Goal: Task Accomplishment & Management: Use online tool/utility

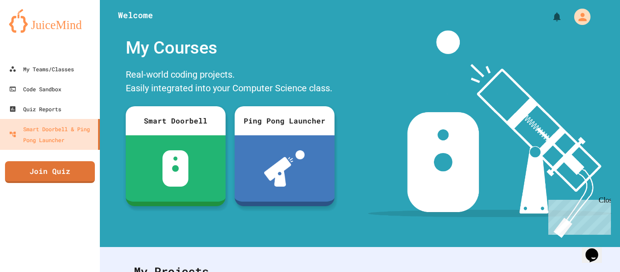
click at [581, 25] on div "My Account" at bounding box center [582, 17] width 16 height 16
click at [606, 271] on div at bounding box center [310, 272] width 620 height 0
click at [59, 72] on div "My Teams/Classes" at bounding box center [41, 69] width 65 height 11
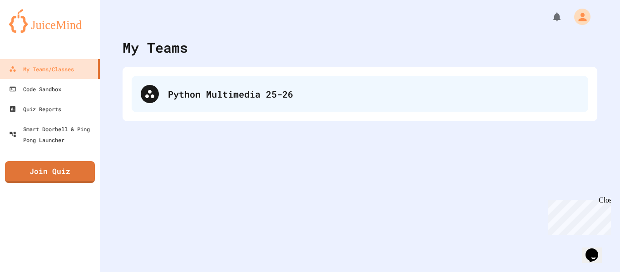
click at [205, 88] on div "Python Multimedia 25-26" at bounding box center [373, 94] width 411 height 14
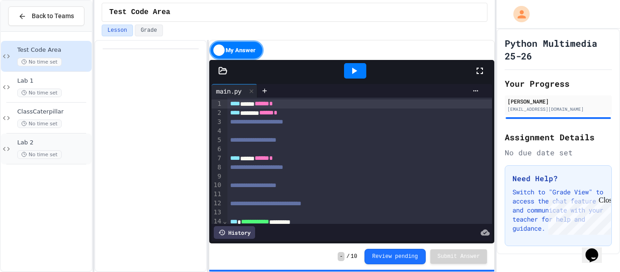
click at [69, 148] on div "Lab 2 No time set" at bounding box center [53, 149] width 73 height 20
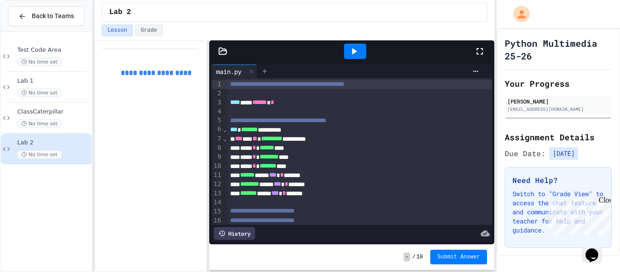
click at [265, 71] on icon at bounding box center [264, 71] width 4 height 4
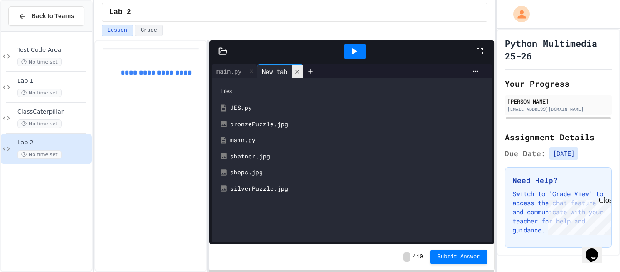
click at [299, 70] on icon at bounding box center [297, 71] width 4 height 4
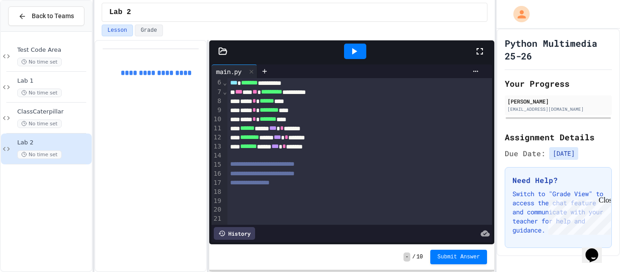
scroll to position [47, 0]
click at [353, 56] on icon at bounding box center [353, 51] width 11 height 11
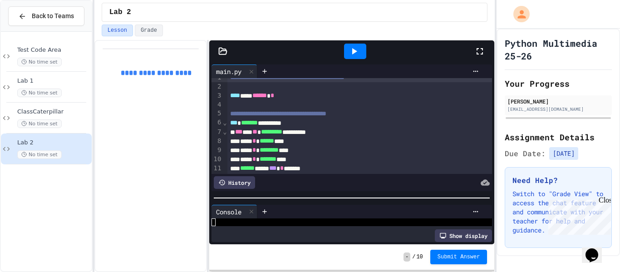
scroll to position [0, 0]
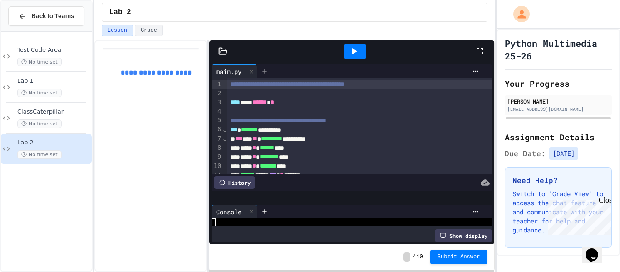
click at [263, 74] on icon at bounding box center [264, 71] width 7 height 7
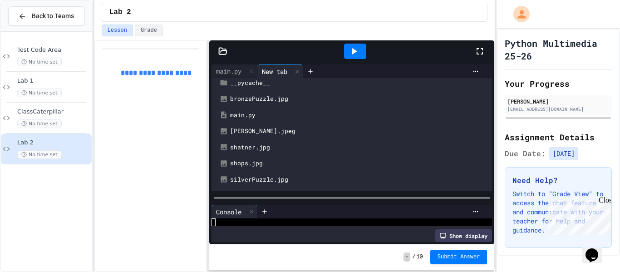
scroll to position [42, 0]
click at [228, 54] on div at bounding box center [222, 51] width 27 height 9
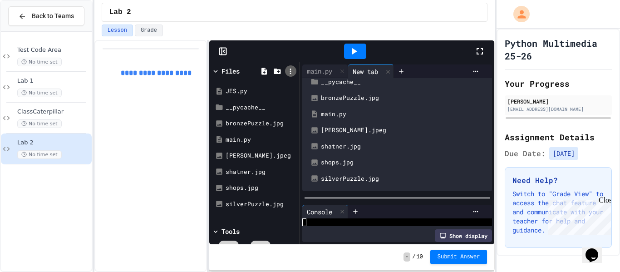
click at [288, 70] on icon at bounding box center [290, 71] width 8 height 8
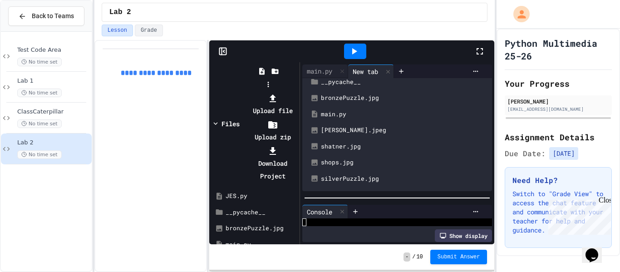
click at [297, 92] on li "Upload file" at bounding box center [273, 104] width 49 height 25
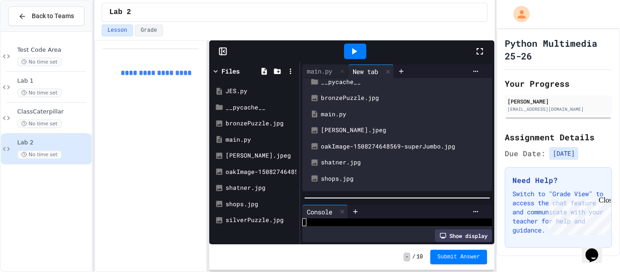
click at [338, 146] on div "oakImage-1508274648569-superJumbo.jpg" at bounding box center [404, 146] width 166 height 9
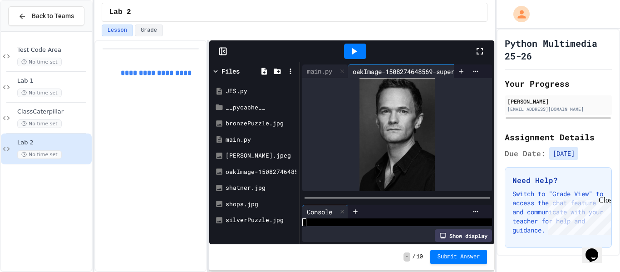
click at [224, 53] on icon at bounding box center [222, 51] width 9 height 9
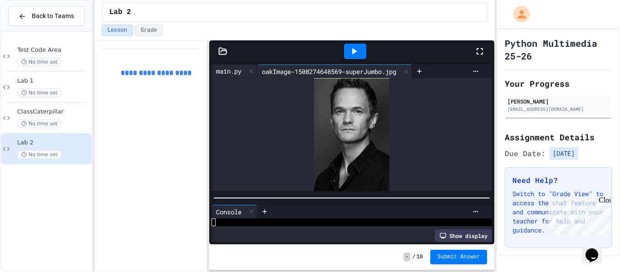
click at [226, 73] on div "main.py" at bounding box center [228, 71] width 34 height 10
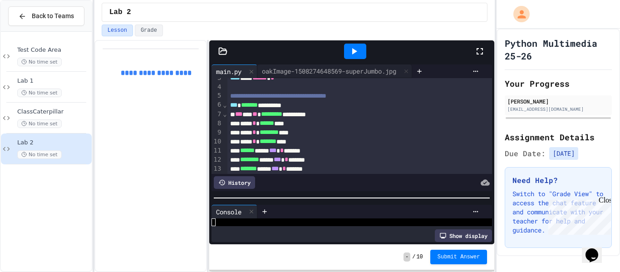
scroll to position [28, 0]
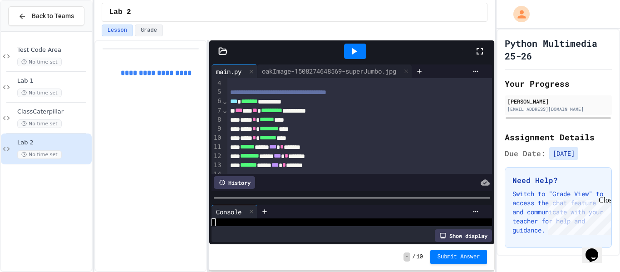
click at [364, 49] on div at bounding box center [355, 51] width 22 height 15
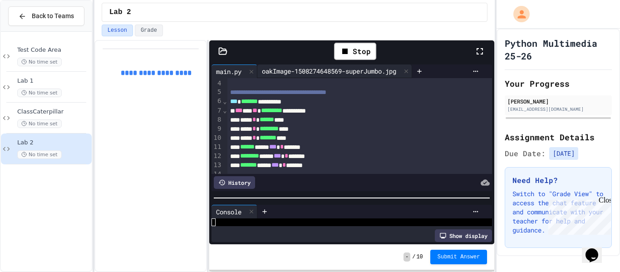
click at [378, 74] on div "oakImage-1508274648569-superJumbo.jpg" at bounding box center [328, 71] width 143 height 10
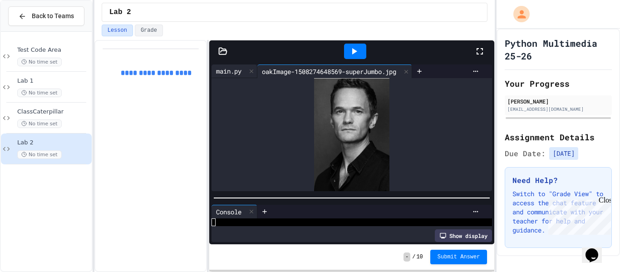
click at [228, 72] on div "main.py" at bounding box center [228, 71] width 34 height 10
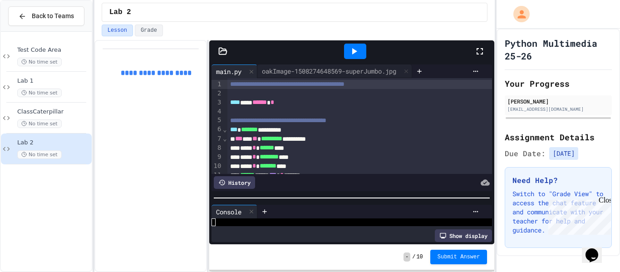
click at [616, 181] on div "Python Multimedia 25-26 Your Progress [PERSON_NAME] [EMAIL_ADDRESS][DOMAIN_NAME…" at bounding box center [557, 142] width 123 height 227
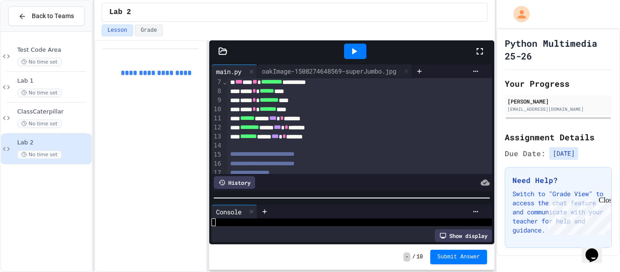
scroll to position [0, 0]
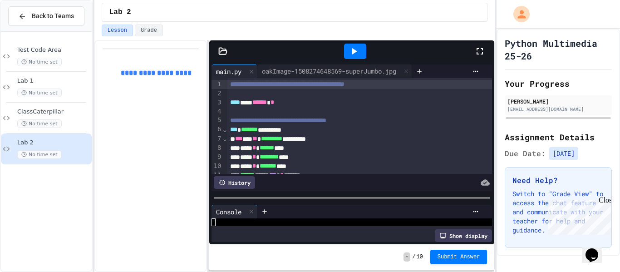
click at [362, 48] on div at bounding box center [355, 51] width 22 height 15
click at [379, 74] on div "oakImage-1508274648569-superJumbo.jpg" at bounding box center [328, 71] width 143 height 10
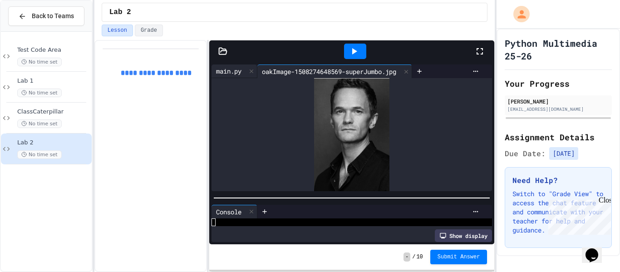
click at [231, 78] on div "main.py" at bounding box center [234, 71] width 46 height 14
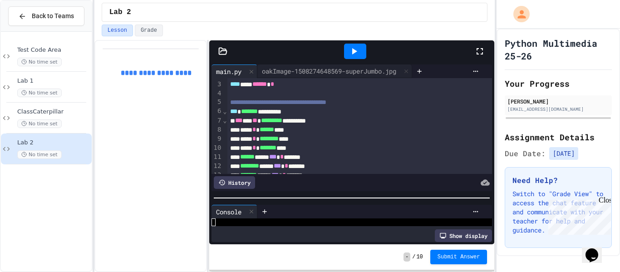
scroll to position [19, 0]
click at [389, 76] on div "oakImage-1508274648569-superJumbo.jpg" at bounding box center [334, 71] width 155 height 14
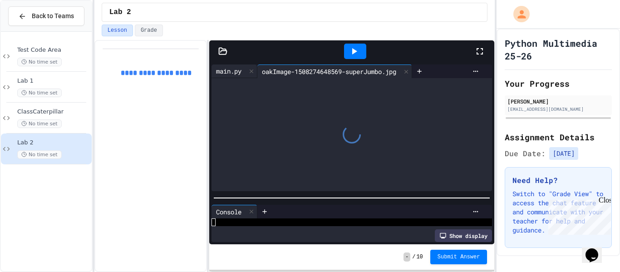
click at [227, 72] on div "main.py" at bounding box center [228, 71] width 34 height 10
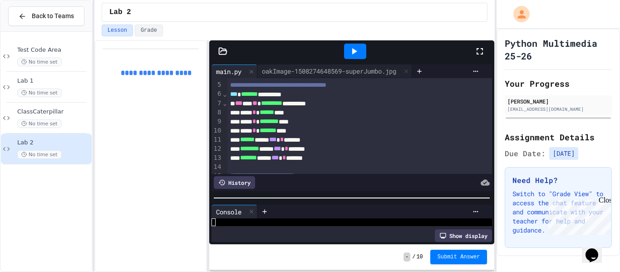
scroll to position [36, 0]
click at [348, 56] on div at bounding box center [355, 51] width 22 height 15
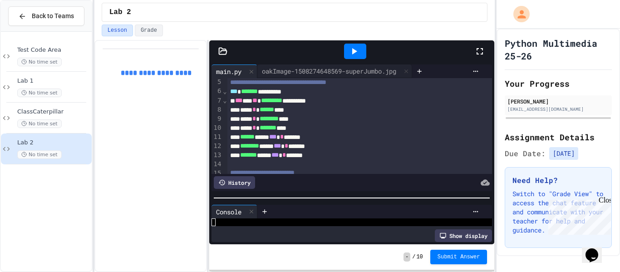
scroll to position [39, 0]
click at [363, 164] on div at bounding box center [359, 163] width 265 height 9
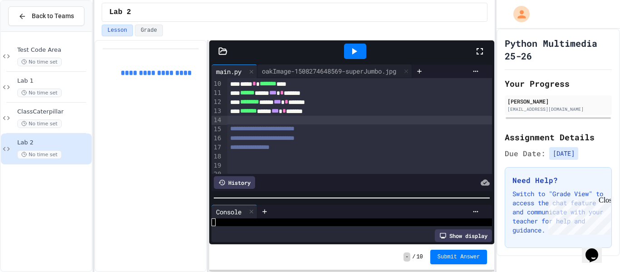
scroll to position [83, 0]
click at [235, 147] on span "**********" at bounding box center [249, 146] width 39 height 6
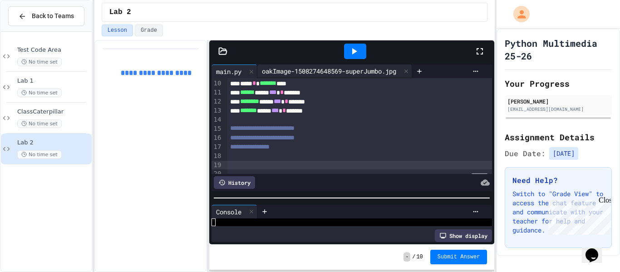
click at [306, 74] on div "oakImage-1508274648569-superJumbo.jpg" at bounding box center [328, 71] width 143 height 10
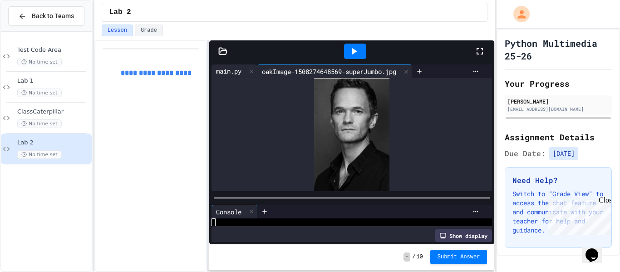
click at [224, 73] on div "main.py" at bounding box center [228, 71] width 34 height 10
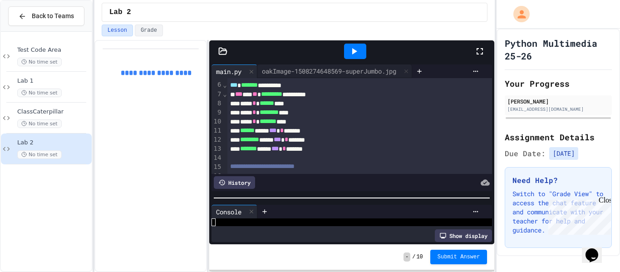
scroll to position [98, 0]
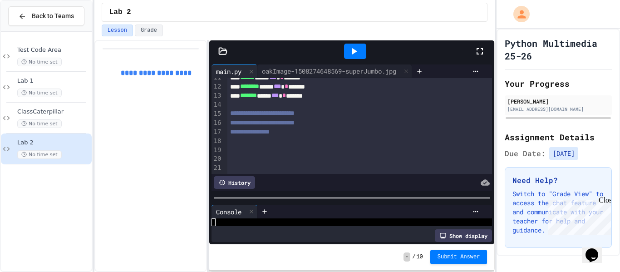
click at [309, 158] on div at bounding box center [359, 159] width 265 height 9
click at [288, 152] on div "To enrich screen reader interactions, please activate Accessibility in Grammarl…" at bounding box center [359, 150] width 265 height 9
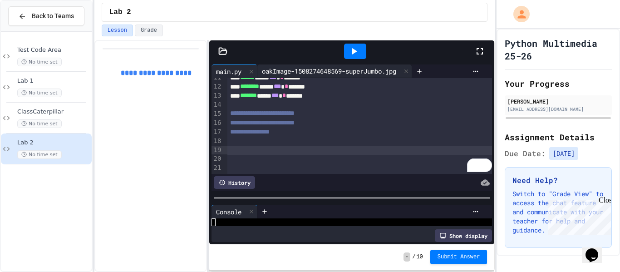
click at [352, 67] on div "oakImage-1508274648569-superJumbo.jpg" at bounding box center [328, 71] width 143 height 10
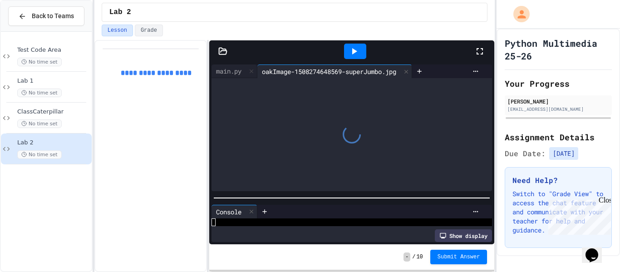
click at [330, 69] on div "oakImage-1508274648569-superJumbo.jpg" at bounding box center [328, 72] width 143 height 10
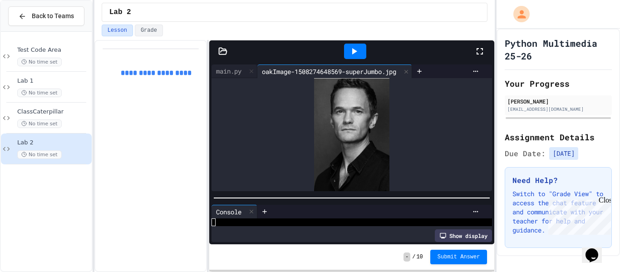
click at [225, 55] on icon at bounding box center [222, 51] width 9 height 9
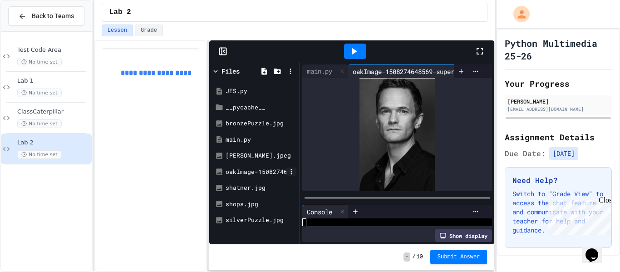
click at [290, 168] on icon at bounding box center [291, 171] width 8 height 8
click at [264, 183] on icon at bounding box center [258, 188] width 11 height 11
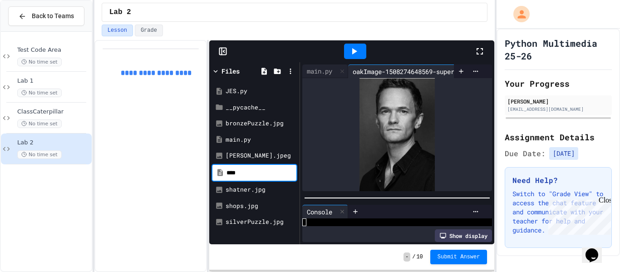
scroll to position [0, 0]
type input "*********"
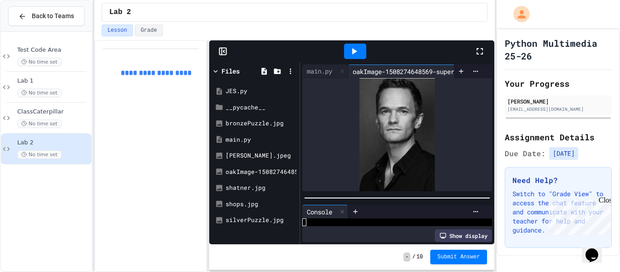
click at [397, 206] on div at bounding box center [415, 212] width 135 height 14
click at [289, 171] on icon at bounding box center [291, 171] width 8 height 8
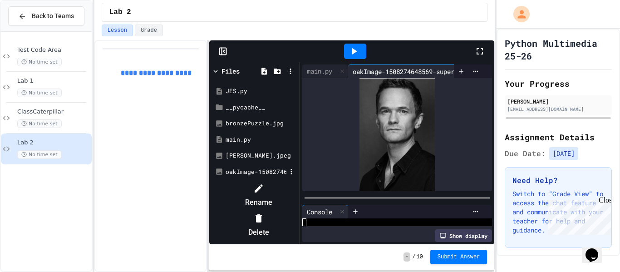
click at [297, 187] on div at bounding box center [259, 188] width 77 height 15
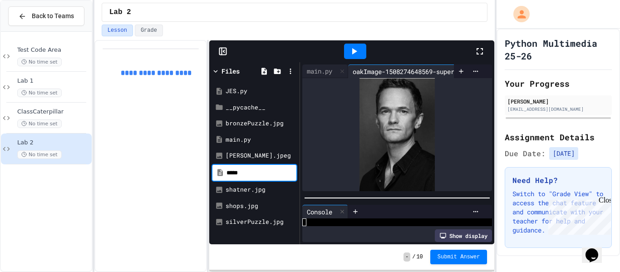
type input "*****"
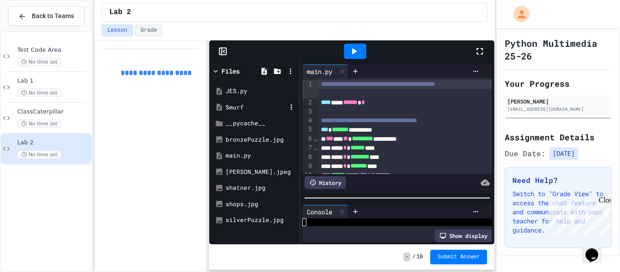
click at [241, 105] on div "Smurf" at bounding box center [256, 107] width 61 height 9
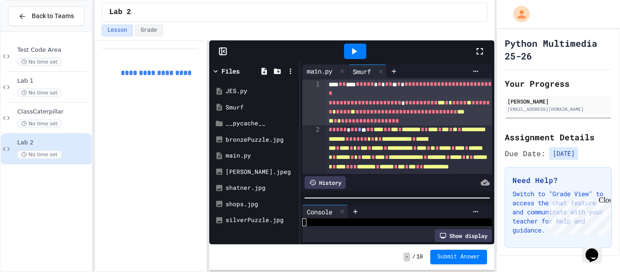
click at [327, 77] on div "main.py" at bounding box center [325, 71] width 46 height 14
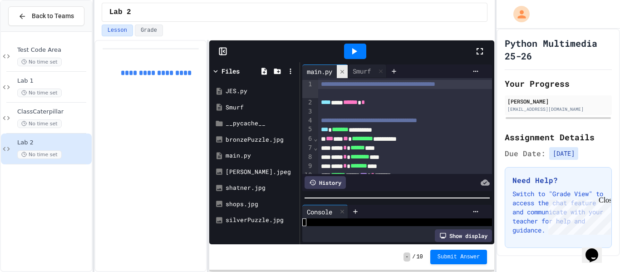
click at [347, 72] on div at bounding box center [342, 71] width 11 height 13
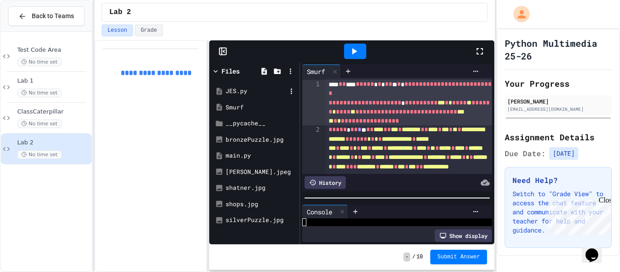
click at [240, 85] on div "JES.py" at bounding box center [254, 91] width 86 height 16
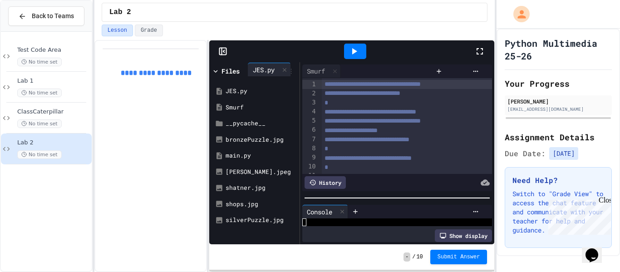
drag, startPoint x: 359, startPoint y: 77, endPoint x: 258, endPoint y: 76, distance: 101.6
click at [258, 76] on div "**********" at bounding box center [351, 153] width 285 height 182
click at [244, 158] on div "main.py" at bounding box center [256, 155] width 61 height 9
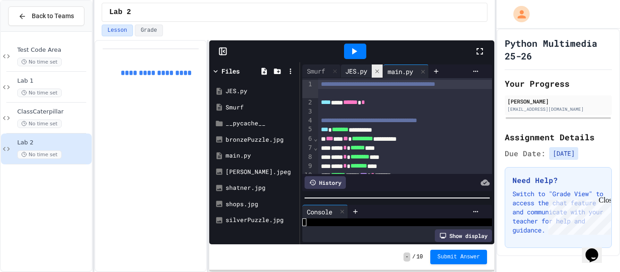
click at [377, 74] on div at bounding box center [377, 70] width 11 height 13
drag, startPoint x: 367, startPoint y: 72, endPoint x: 329, endPoint y: 73, distance: 38.1
click at [329, 73] on div "Smurf main.py" at bounding box center [366, 71] width 129 height 14
click at [319, 71] on div "Smurf" at bounding box center [315, 71] width 27 height 10
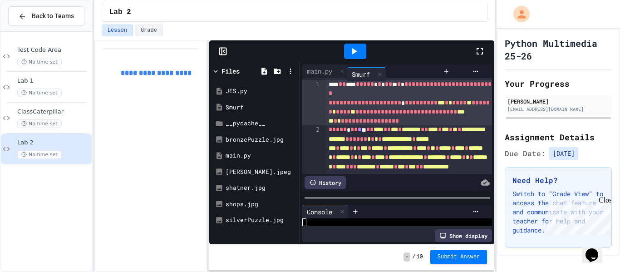
drag, startPoint x: 319, startPoint y: 71, endPoint x: 368, endPoint y: 72, distance: 48.6
click at [368, 72] on div "Smurf main.py" at bounding box center [370, 71] width 137 height 14
click at [334, 71] on icon at bounding box center [335, 72] width 6 height 6
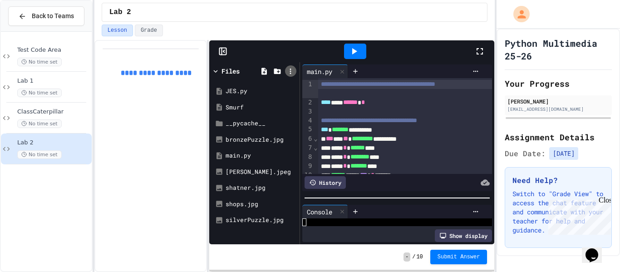
click at [291, 69] on icon at bounding box center [290, 71] width 8 height 8
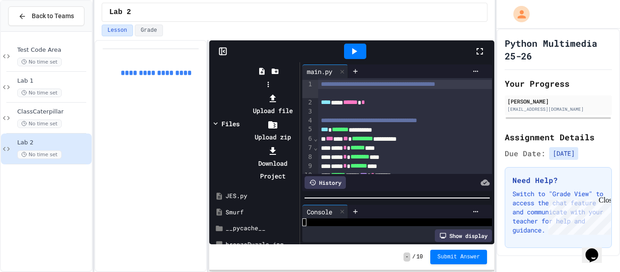
click at [278, 93] on icon at bounding box center [272, 98] width 11 height 11
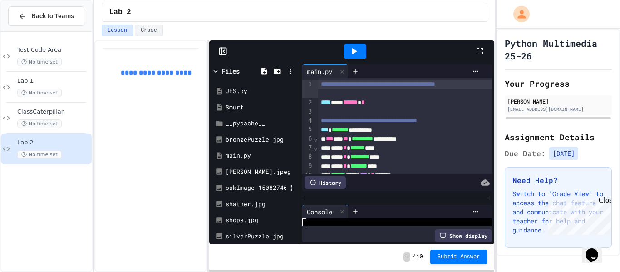
click at [249, 191] on div "oakImage-1508274648569-superJumbo.jpg" at bounding box center [256, 187] width 61 height 9
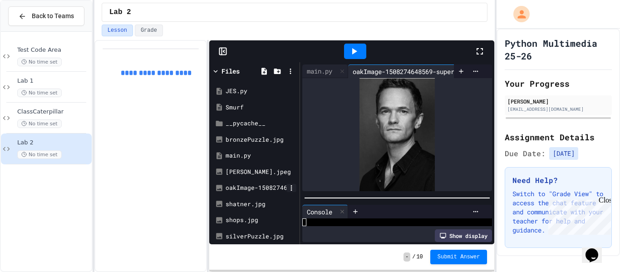
click at [288, 186] on icon at bounding box center [291, 188] width 8 height 8
click at [297, 197] on li "Rename" at bounding box center [259, 211] width 77 height 29
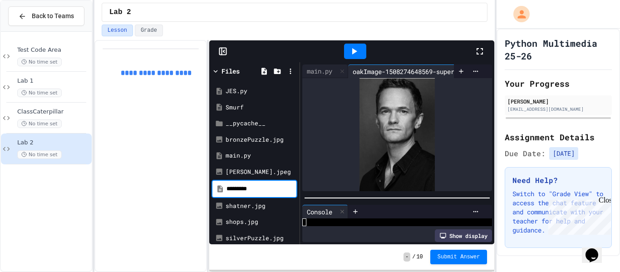
type input "*********"
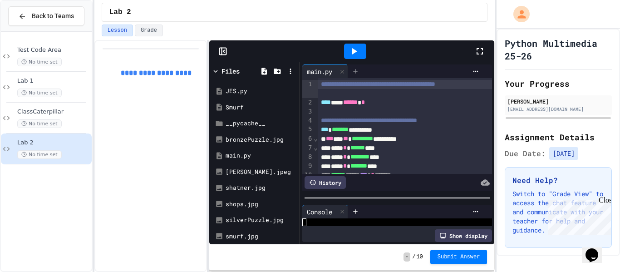
click at [356, 74] on icon at bounding box center [355, 71] width 7 height 7
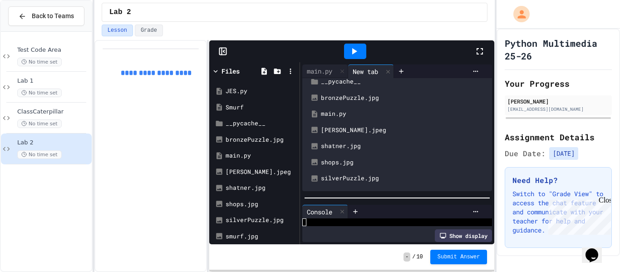
scroll to position [74, 0]
click at [353, 180] on div "smurf.jpg" at bounding box center [404, 178] width 166 height 9
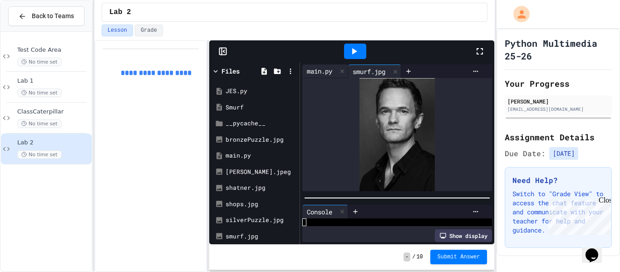
click at [320, 71] on div "main.py" at bounding box center [319, 71] width 34 height 10
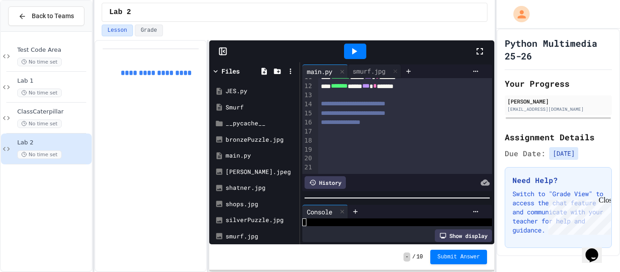
scroll to position [106, 0]
click at [390, 155] on div at bounding box center [405, 150] width 175 height 9
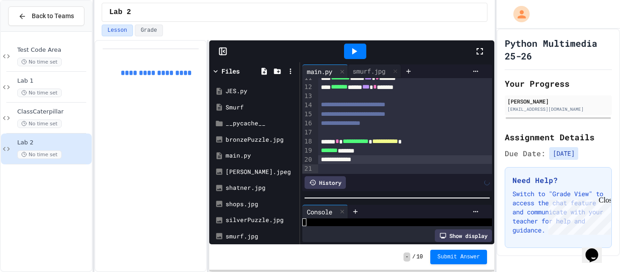
click at [344, 164] on div "**********" at bounding box center [405, 159] width 175 height 9
click at [412, 73] on icon at bounding box center [408, 71] width 7 height 7
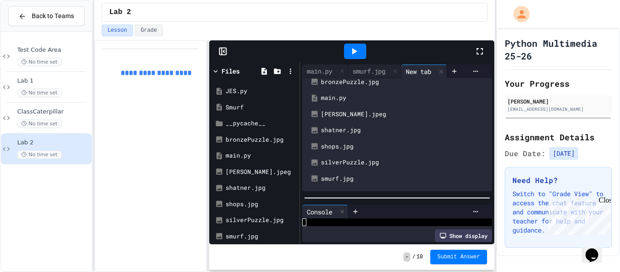
scroll to position [0, 0]
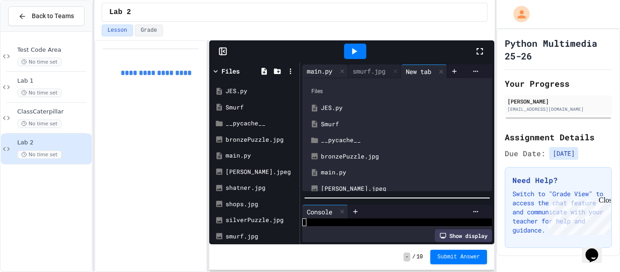
click at [327, 72] on div "main.py" at bounding box center [319, 71] width 34 height 10
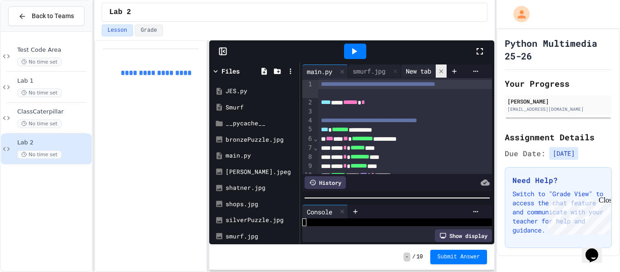
click at [444, 74] on icon at bounding box center [441, 71] width 6 height 6
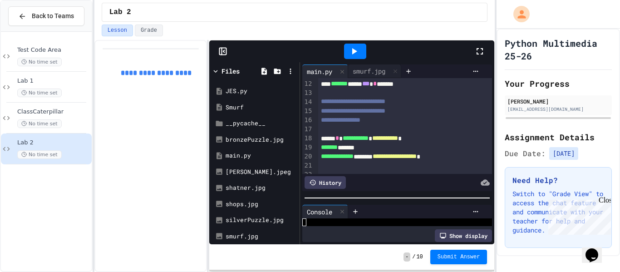
scroll to position [112, 0]
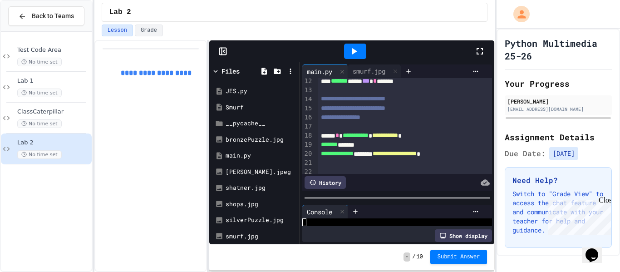
click at [355, 51] on icon at bounding box center [354, 51] width 5 height 6
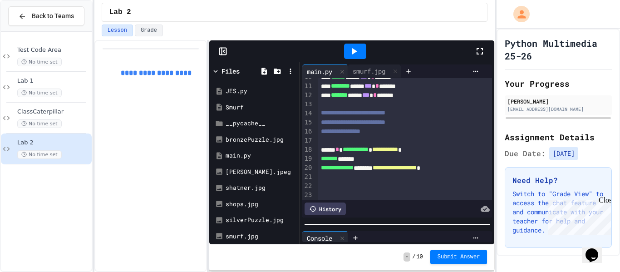
scroll to position [99, 0]
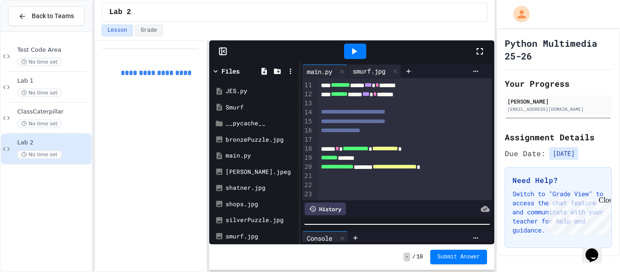
click at [374, 68] on div "smurf.jpg" at bounding box center [369, 71] width 42 height 10
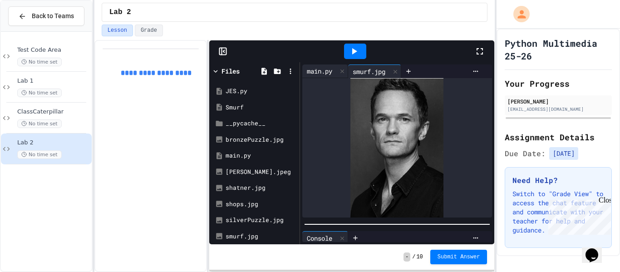
click at [324, 72] on div "main.py" at bounding box center [319, 71] width 34 height 10
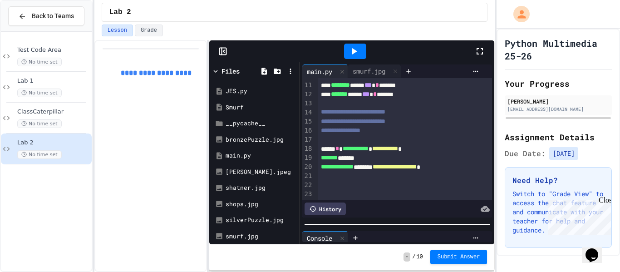
scroll to position [98, 0]
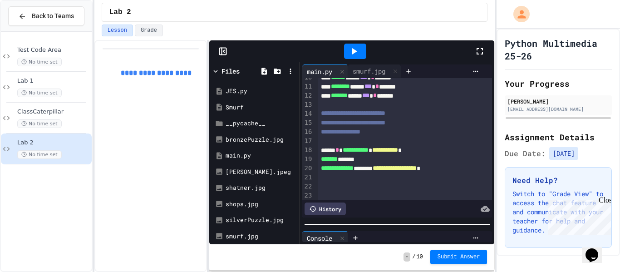
click at [338, 162] on span "*******" at bounding box center [329, 159] width 17 height 6
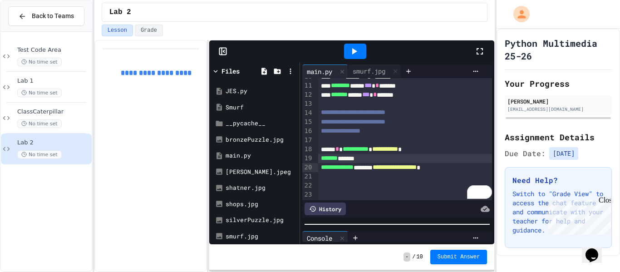
scroll to position [98, 0]
click at [353, 50] on icon at bounding box center [354, 51] width 5 height 6
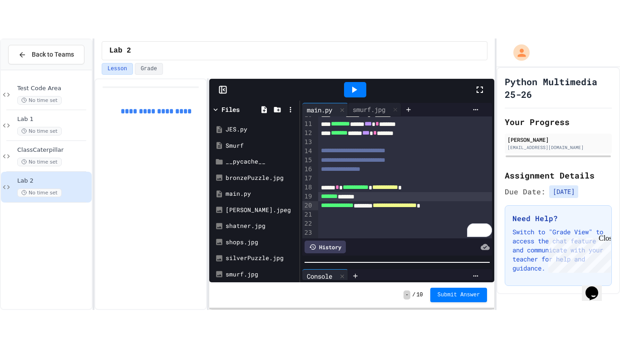
scroll to position [46, 0]
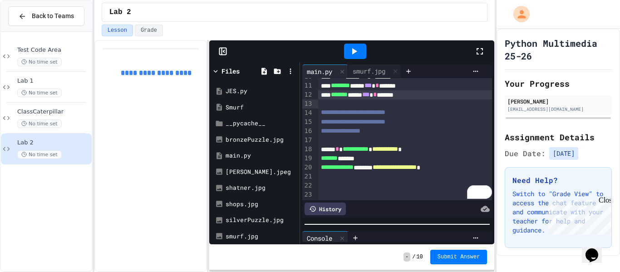
drag, startPoint x: 365, startPoint y: 230, endPoint x: 331, endPoint y: 101, distance: 133.2
click at [331, 101] on div "**********" at bounding box center [397, 153] width 195 height 182
click at [481, 50] on icon at bounding box center [479, 51] width 11 height 11
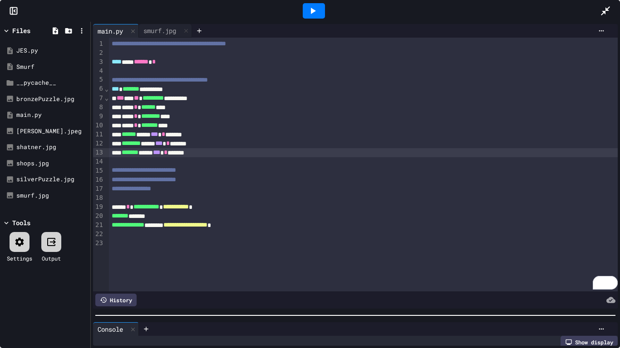
scroll to position [3, 0]
click at [579, 271] on div "Show display" at bounding box center [588, 340] width 57 height 13
click at [579, 271] on div "Hide display" at bounding box center [588, 340] width 57 height 13
click at [315, 13] on icon at bounding box center [312, 10] width 11 height 11
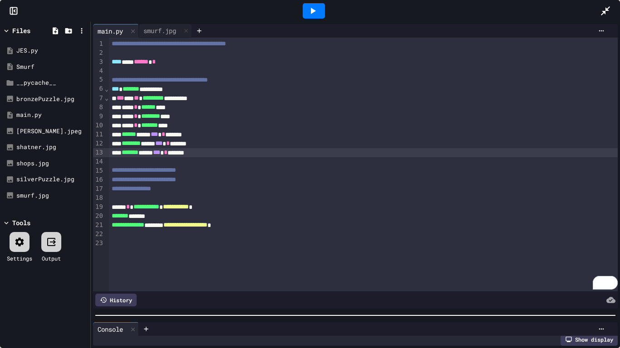
scroll to position [0, 0]
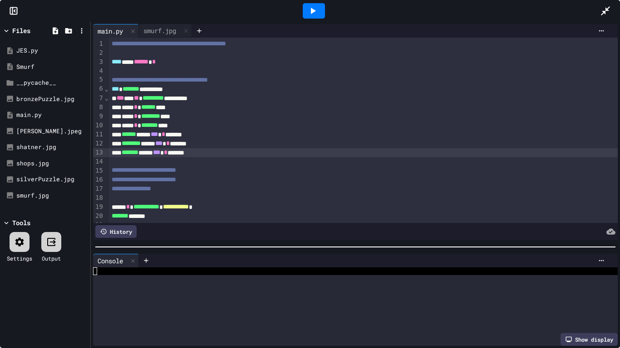
click at [471, 246] on div at bounding box center [355, 247] width 529 height 9
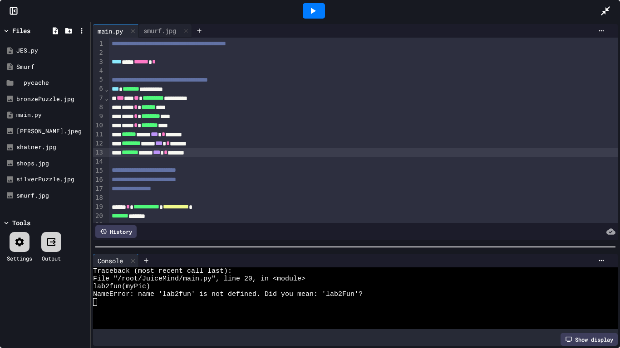
click at [128, 216] on span "*******" at bounding box center [120, 216] width 17 height 6
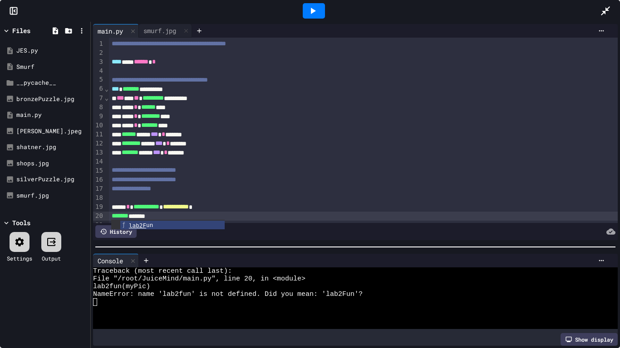
click at [311, 14] on icon at bounding box center [312, 10] width 11 height 11
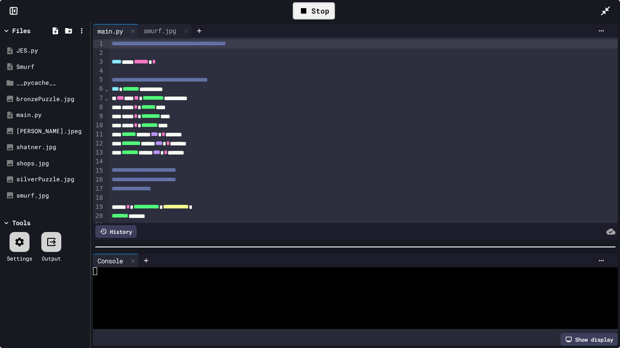
click at [156, 38] on div "**********" at bounding box center [363, 144] width 509 height 212
click at [154, 34] on div "smurf.jpg" at bounding box center [160, 31] width 42 height 10
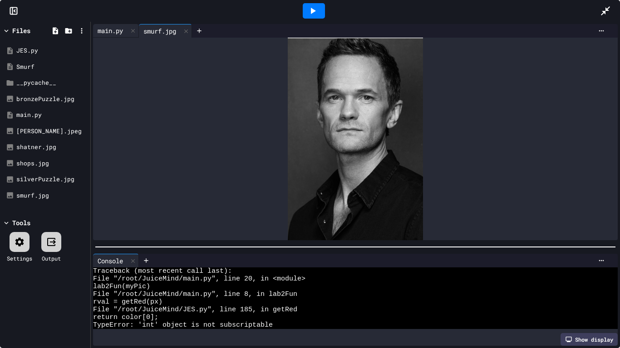
click at [104, 31] on div "main.py" at bounding box center [110, 31] width 34 height 10
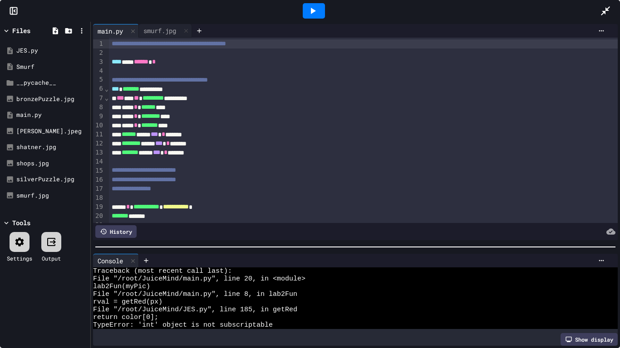
click at [613, 8] on div at bounding box center [610, 11] width 20 height 25
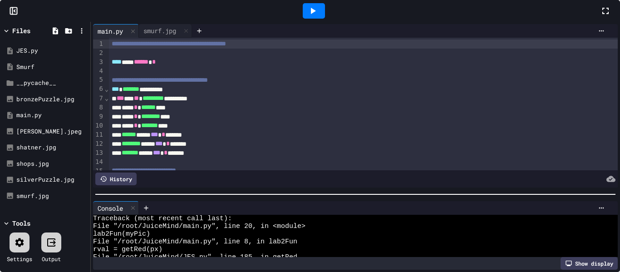
scroll to position [46, 0]
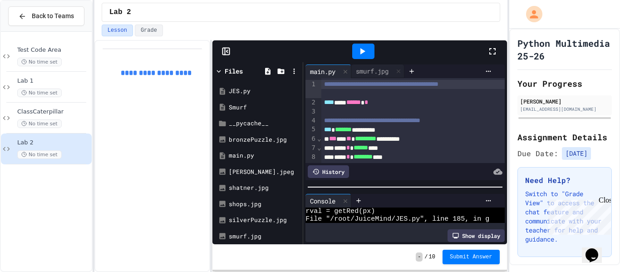
click at [363, 53] on icon at bounding box center [362, 51] width 11 height 11
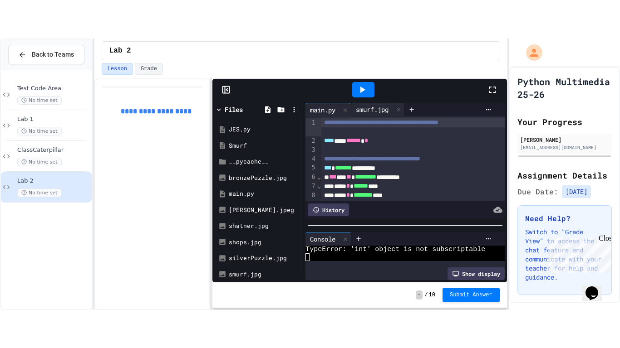
scroll to position [77, 0]
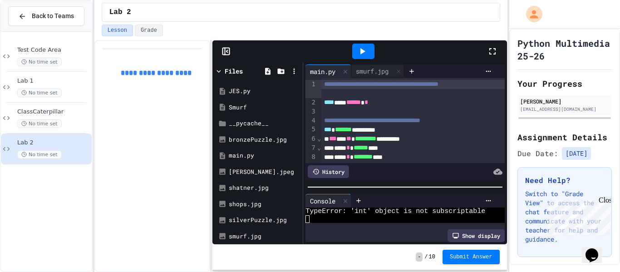
click at [493, 48] on icon at bounding box center [492, 51] width 11 height 11
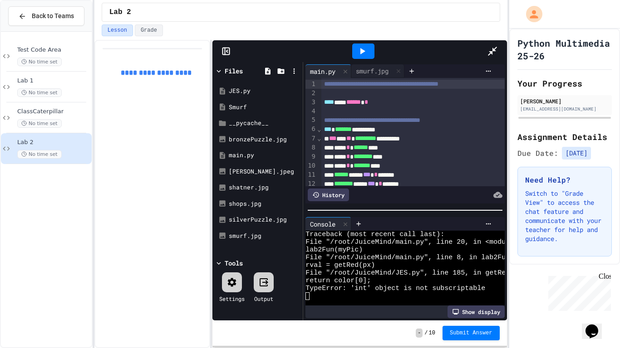
scroll to position [0, 0]
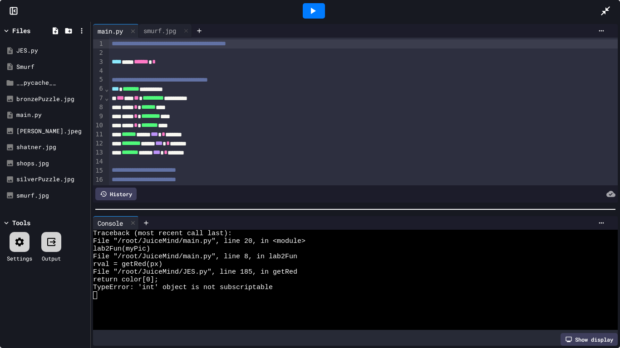
click at [462, 209] on div at bounding box center [355, 209] width 520 height 1
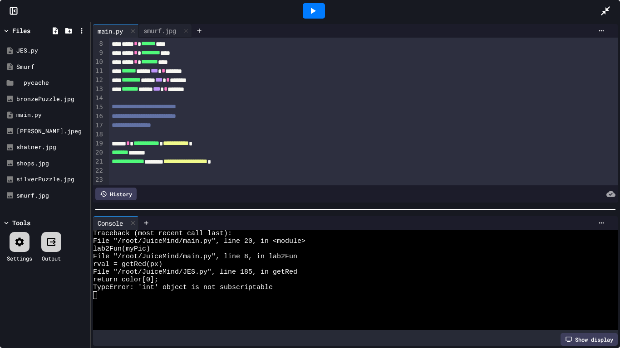
scroll to position [64, 0]
click at [169, 152] on div "******* *******" at bounding box center [363, 152] width 509 height 9
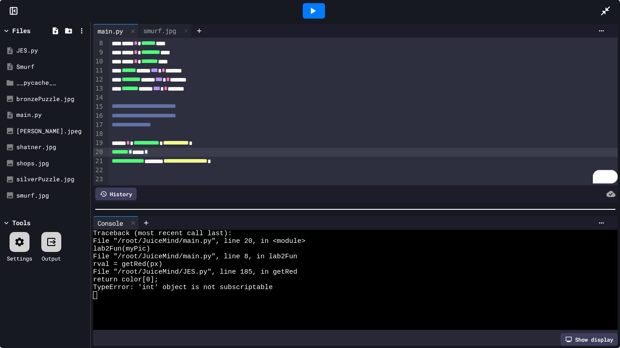
click at [193, 47] on div "**** * ****** ****" at bounding box center [363, 43] width 509 height 9
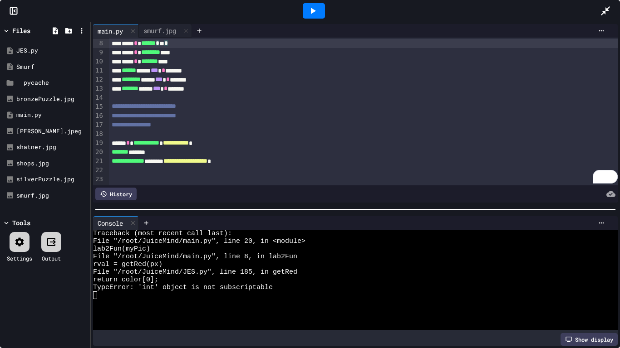
click at [313, 17] on div at bounding box center [314, 10] width 22 height 15
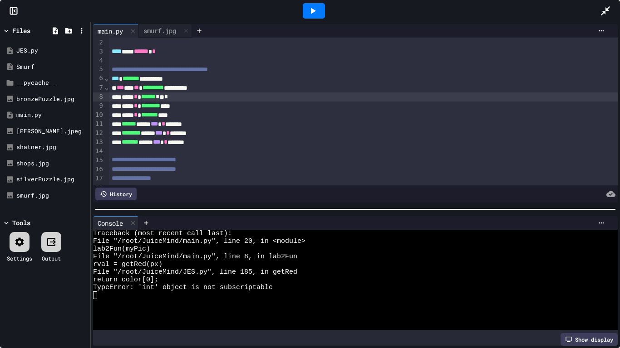
scroll to position [9, 0]
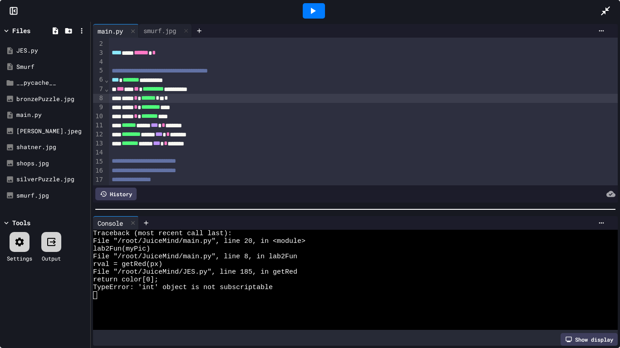
click at [204, 97] on div "**** * ****** * ** *" at bounding box center [363, 98] width 509 height 9
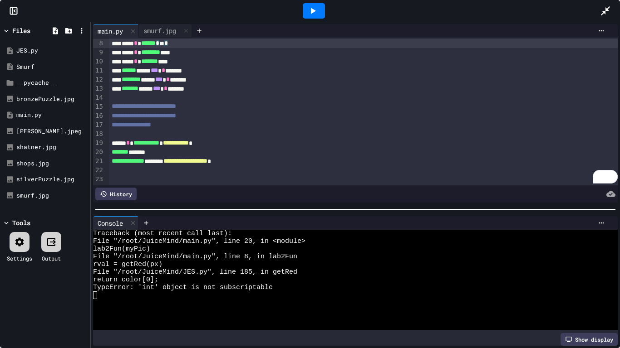
scroll to position [64, 0]
click at [32, 194] on div "smurf.jpg" at bounding box center [46, 195] width 61 height 9
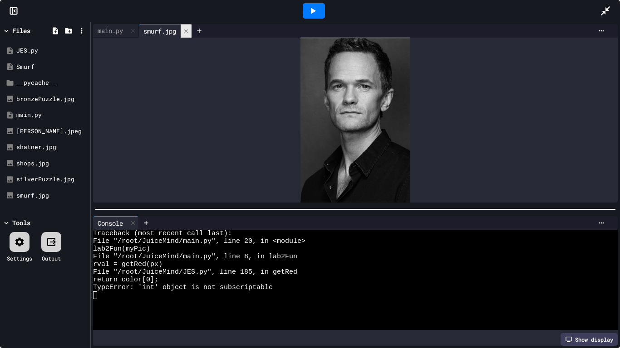
click at [188, 30] on icon at bounding box center [186, 31] width 4 height 4
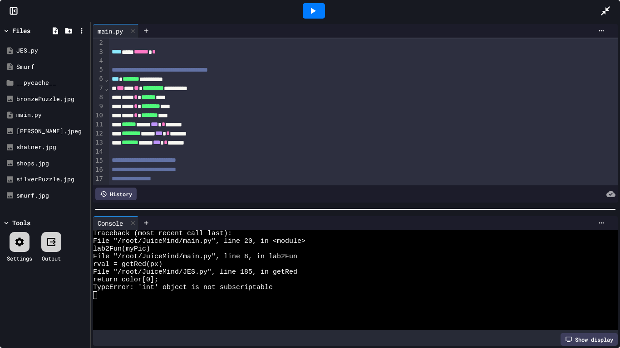
scroll to position [0, 0]
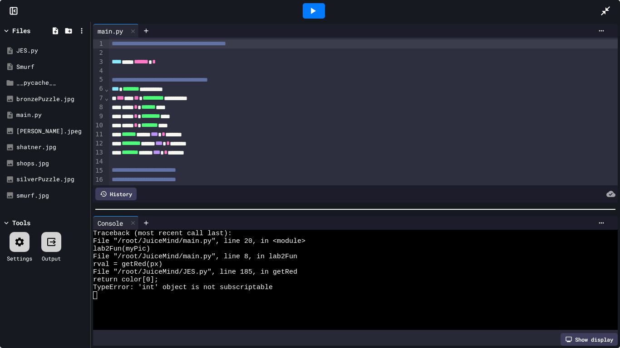
click at [190, 108] on div "**** * ****** ****" at bounding box center [363, 107] width 509 height 9
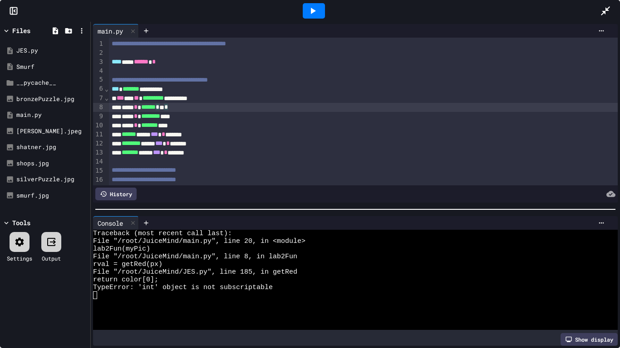
click at [139, 97] on div "**********" at bounding box center [363, 98] width 509 height 9
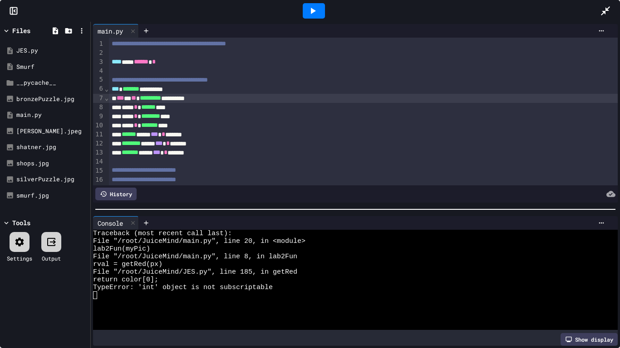
click at [184, 109] on div "**** * ****** ****" at bounding box center [363, 107] width 509 height 9
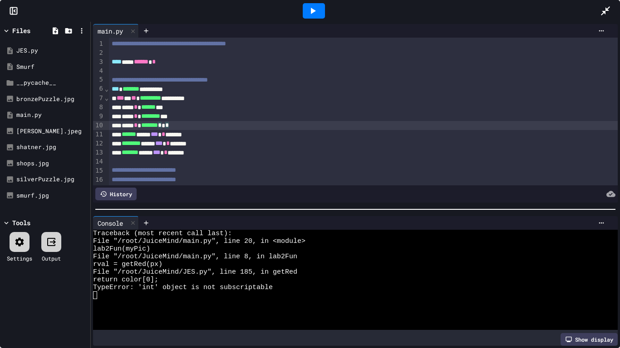
click at [321, 10] on div at bounding box center [314, 10] width 22 height 15
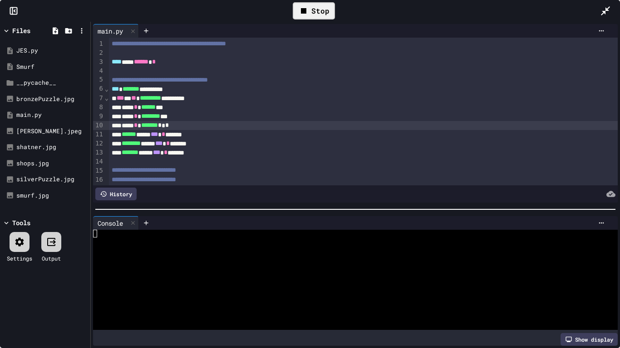
click at [297, 16] on div "Stop" at bounding box center [314, 10] width 42 height 17
click at [159, 133] on div "****** ***** *** * ******" at bounding box center [363, 134] width 509 height 9
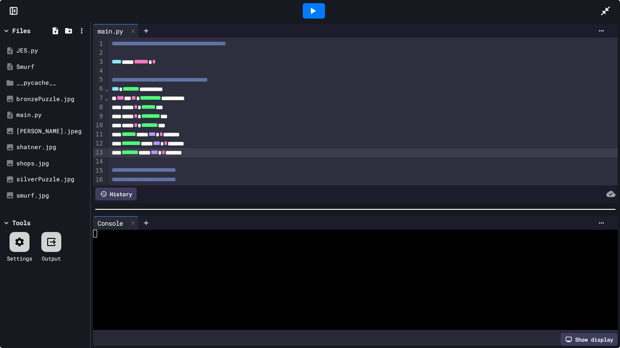
click at [305, 10] on div at bounding box center [314, 10] width 22 height 15
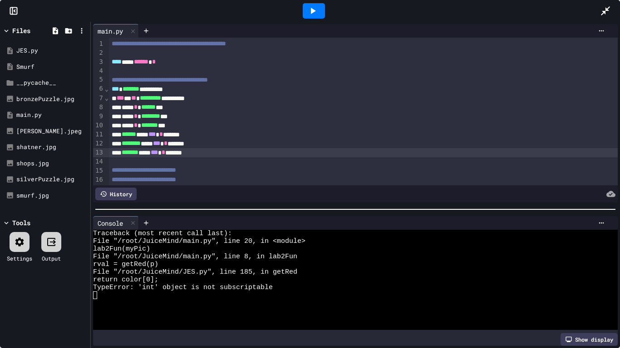
click at [119, 98] on span "***" at bounding box center [120, 98] width 7 height 6
click at [315, 15] on icon at bounding box center [312, 10] width 11 height 11
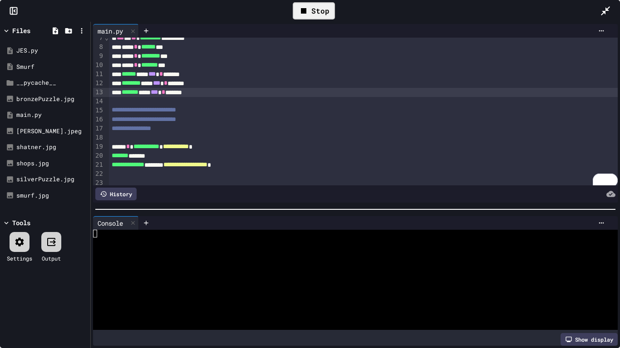
scroll to position [64, 0]
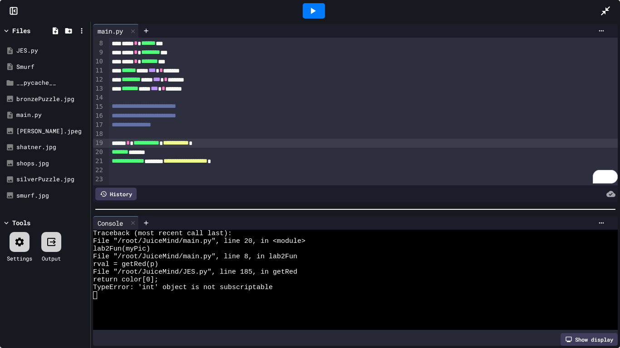
click at [189, 143] on span "**********" at bounding box center [176, 143] width 26 height 6
click at [322, 10] on div at bounding box center [314, 10] width 22 height 15
click at [85, 196] on icon at bounding box center [82, 195] width 8 height 8
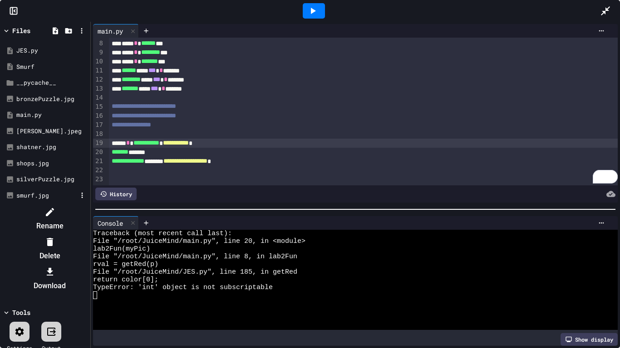
click at [88, 205] on li "Rename" at bounding box center [49, 219] width 77 height 29
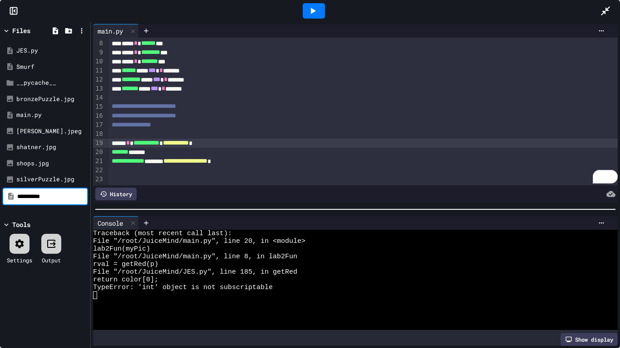
type input "**********"
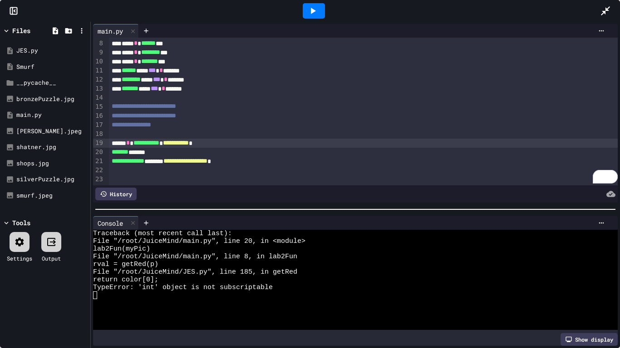
click at [189, 143] on span "**********" at bounding box center [176, 143] width 26 height 6
click at [321, 7] on div at bounding box center [314, 10] width 22 height 15
click at [191, 145] on span "**********" at bounding box center [177, 143] width 28 height 6
click at [308, 10] on icon at bounding box center [312, 10] width 11 height 11
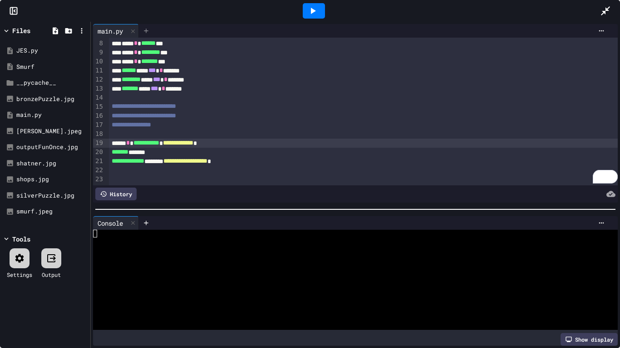
click at [146, 34] on div at bounding box center [146, 31] width 15 height 14
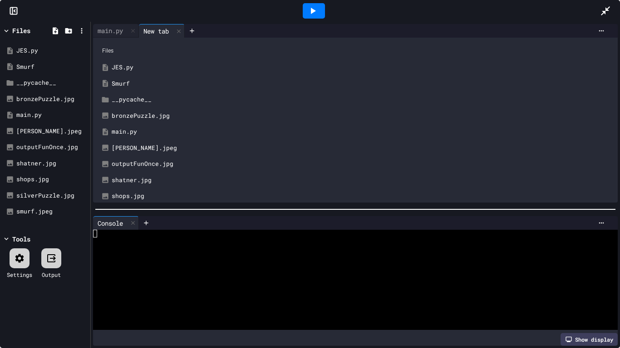
click at [136, 179] on div "shatner.jpg" at bounding box center [362, 180] width 500 height 9
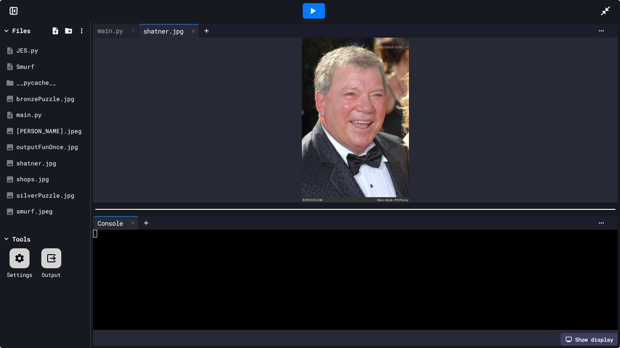
click at [318, 7] on div at bounding box center [314, 10] width 22 height 15
click at [47, 147] on div "outputFunOnce.jpg" at bounding box center [46, 147] width 61 height 9
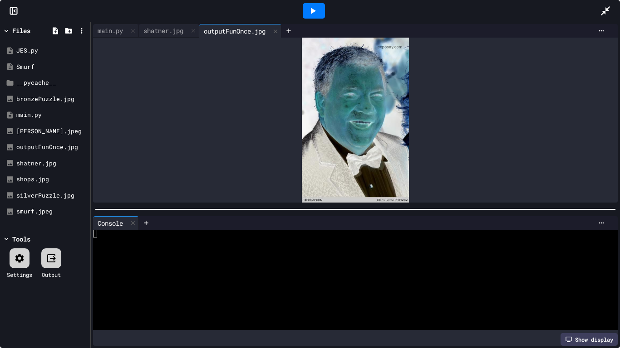
click at [604, 10] on icon at bounding box center [605, 10] width 11 height 11
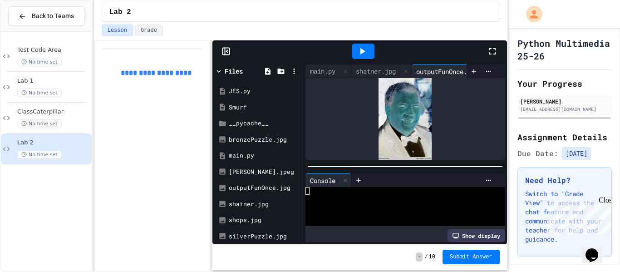
click at [490, 55] on icon at bounding box center [492, 51] width 11 height 11
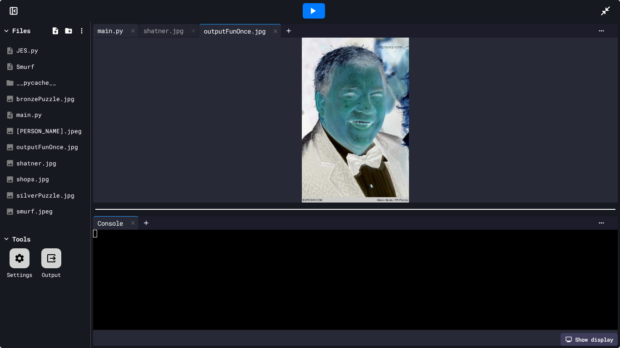
click at [120, 31] on div "main.py" at bounding box center [110, 31] width 34 height 10
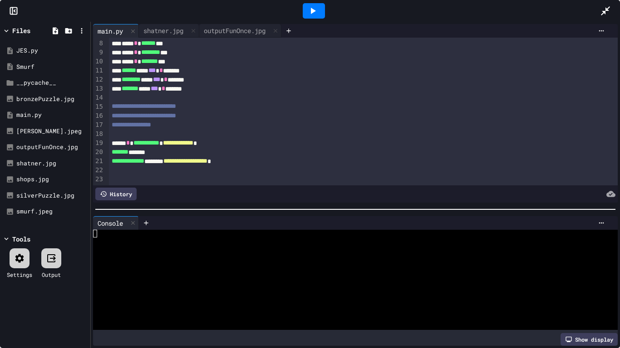
click at [312, 10] on icon at bounding box center [313, 11] width 5 height 6
click at [237, 33] on div "outputFunOnce.jpg" at bounding box center [234, 31] width 71 height 10
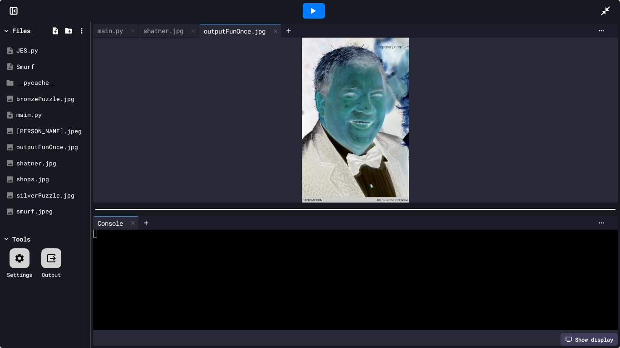
click at [314, 7] on icon at bounding box center [312, 10] width 11 height 11
click at [161, 26] on div "shatner.jpg" at bounding box center [163, 31] width 49 height 10
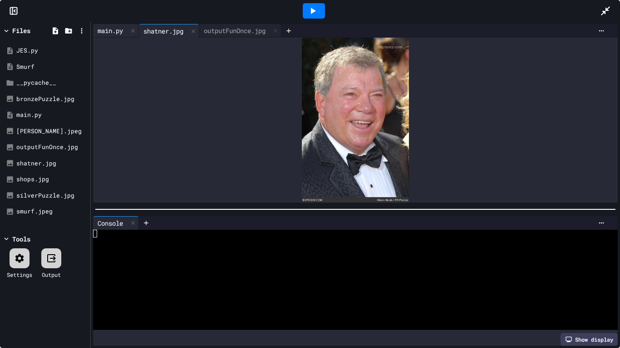
click at [104, 31] on div "main.py" at bounding box center [110, 31] width 34 height 10
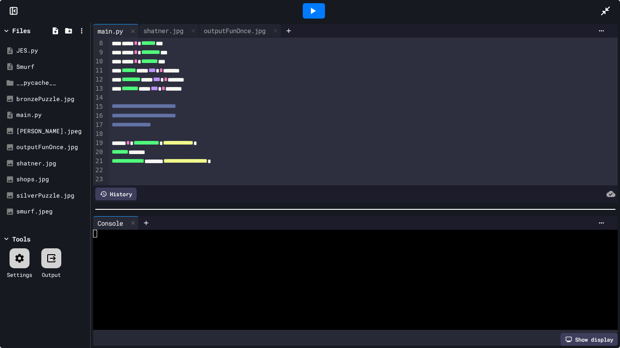
click at [356, 167] on div at bounding box center [363, 170] width 509 height 9
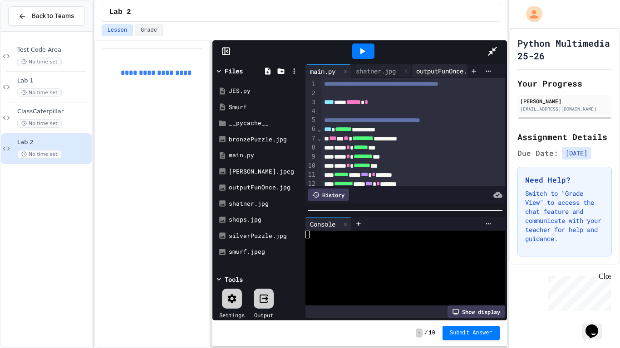
click at [412, 66] on div "outputFunOnce.jpg" at bounding box center [447, 71] width 71 height 10
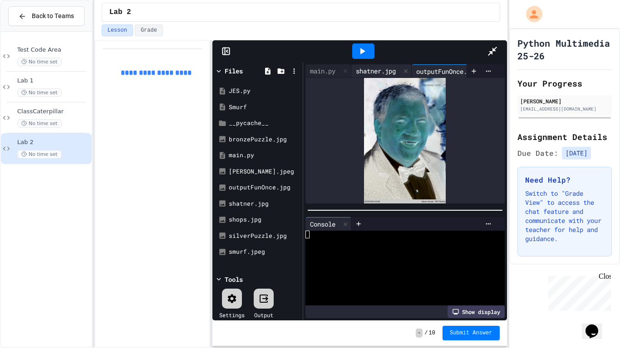
click at [351, 66] on div "shatner.jpg" at bounding box center [375, 71] width 49 height 10
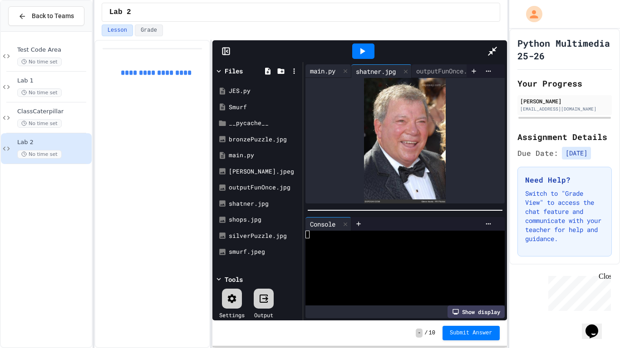
click at [305, 66] on div "main.py" at bounding box center [322, 71] width 34 height 10
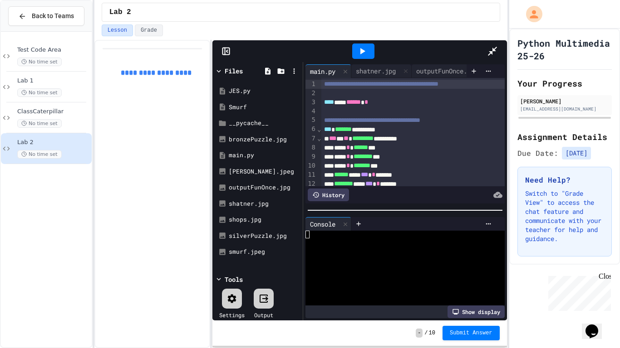
click at [507, 39] on div at bounding box center [497, 51] width 20 height 25
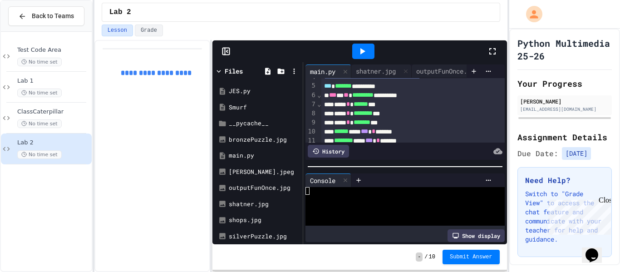
click at [491, 51] on icon at bounding box center [492, 51] width 11 height 11
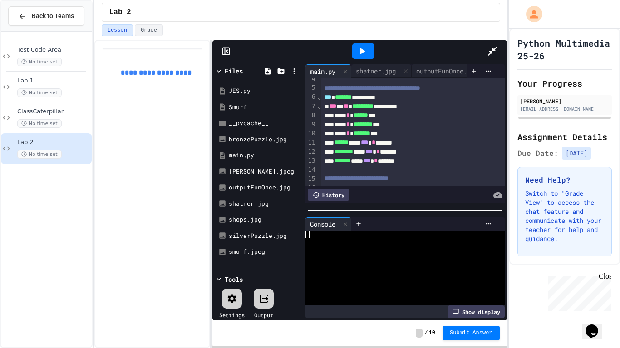
scroll to position [64, 0]
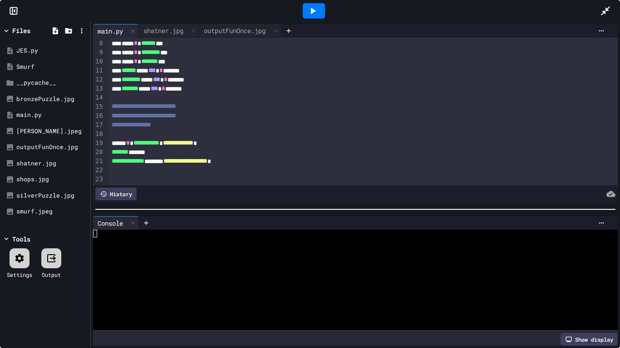
click at [207, 163] on span "**********" at bounding box center [185, 161] width 44 height 6
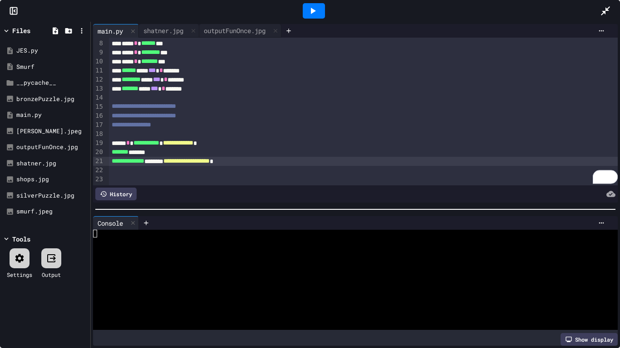
click at [312, 10] on icon at bounding box center [313, 11] width 5 height 6
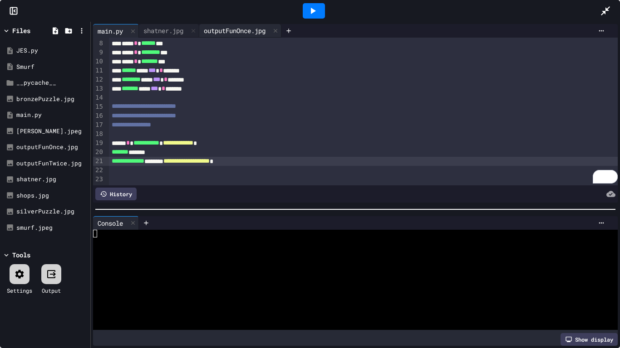
click at [254, 27] on div "outputFunOnce.jpg" at bounding box center [234, 31] width 71 height 10
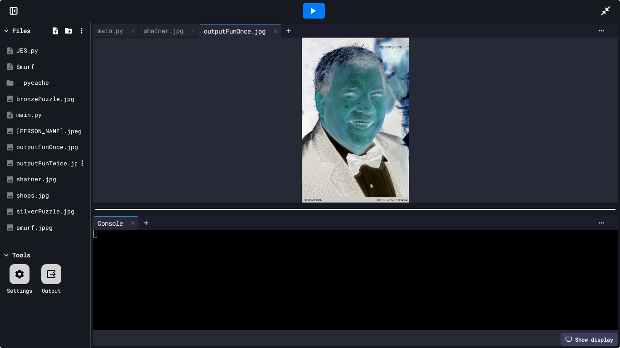
click at [49, 160] on div "outputFunTwice.jpg" at bounding box center [46, 163] width 61 height 9
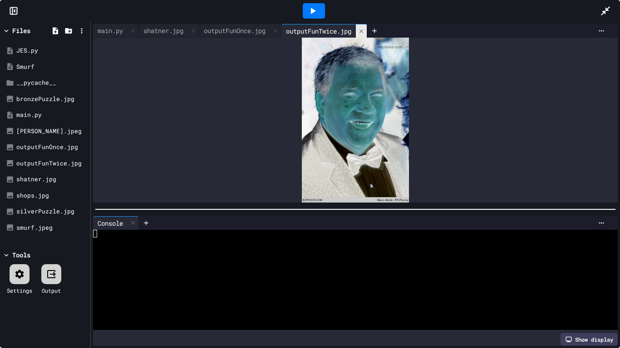
click at [364, 30] on icon at bounding box center [361, 31] width 6 height 6
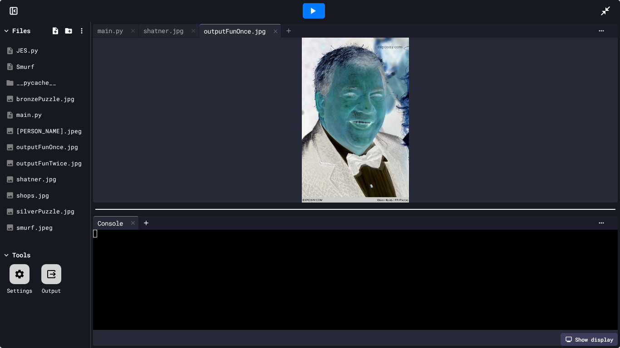
click at [291, 31] on icon at bounding box center [288, 30] width 7 height 7
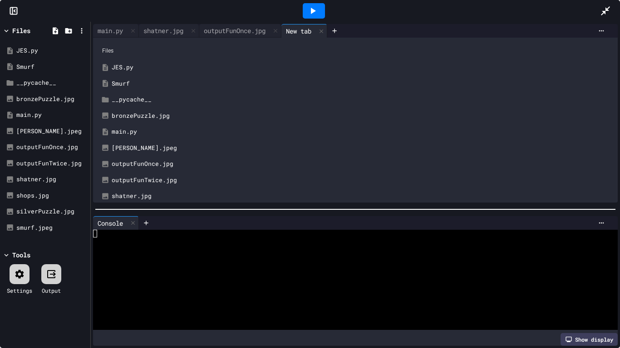
click at [139, 179] on div "outputFunTwice.jpg" at bounding box center [362, 180] width 500 height 9
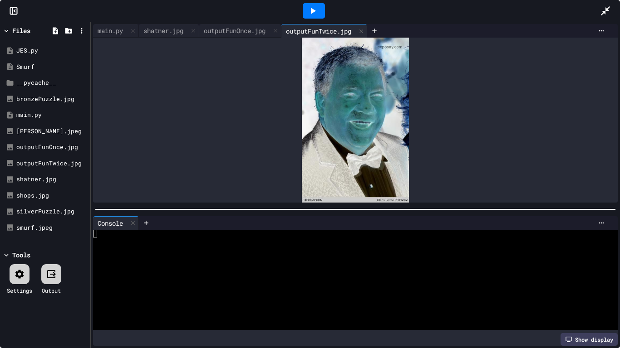
click at [315, 8] on icon at bounding box center [312, 10] width 11 height 11
click at [113, 30] on div "main.py" at bounding box center [110, 31] width 34 height 10
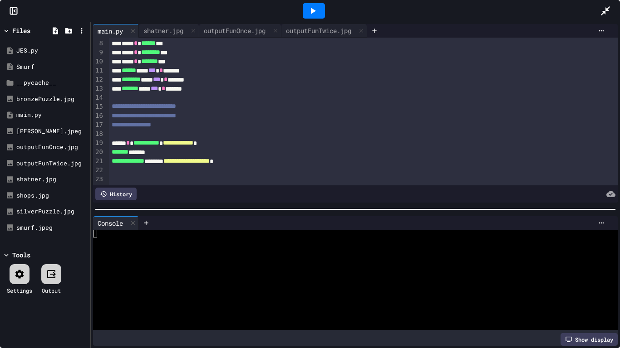
click at [338, 38] on div "**********" at bounding box center [363, 34] width 509 height 9
click at [338, 34] on div "outputFunTwice.jpg" at bounding box center [318, 31] width 74 height 10
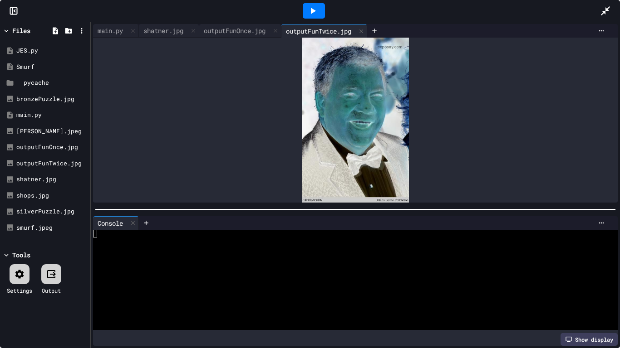
click at [603, 8] on icon at bounding box center [605, 10] width 11 height 11
